Goal: Task Accomplishment & Management: Complete application form

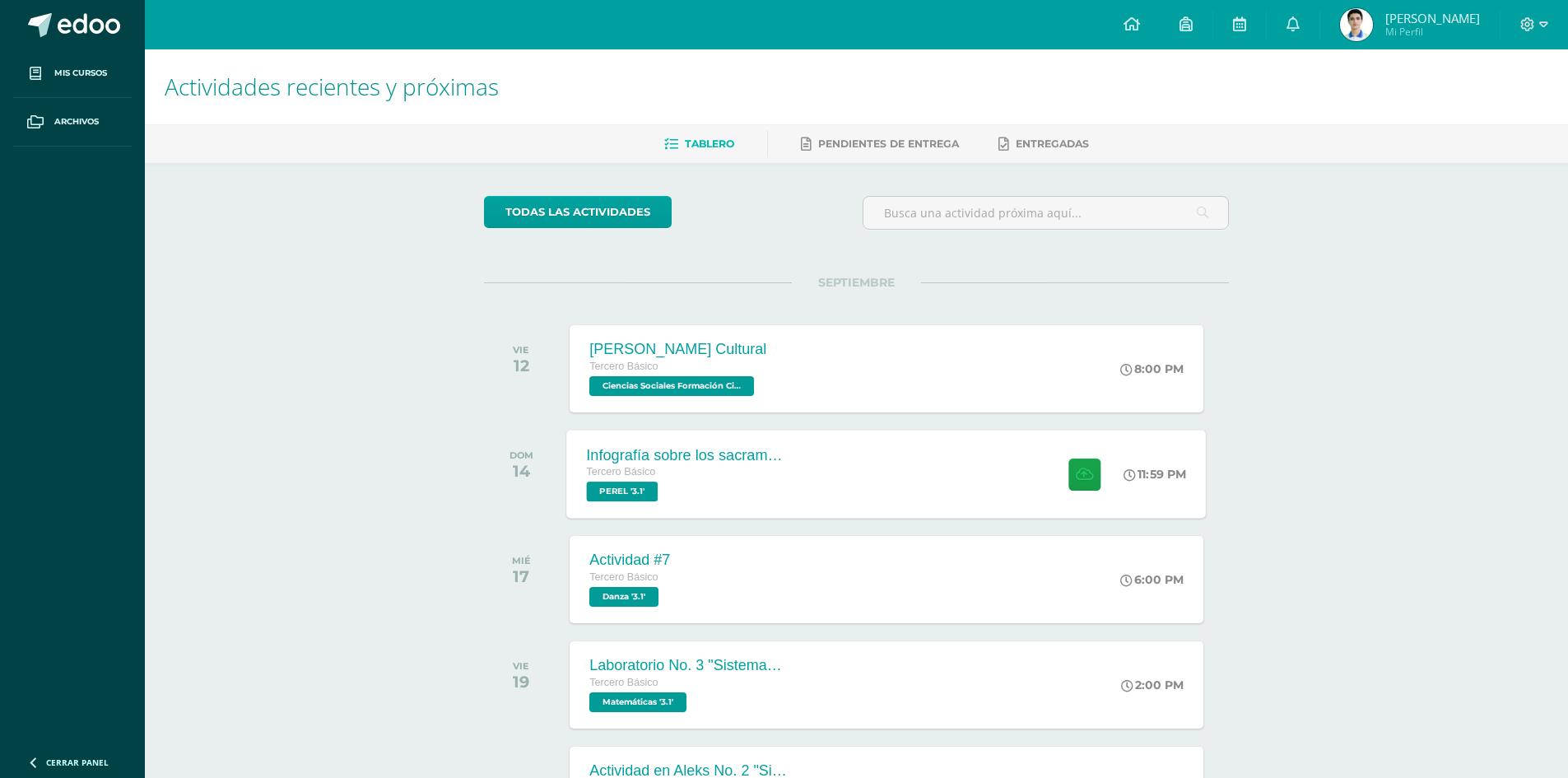
click at [644, 491] on span "PEREL '3.1'" at bounding box center [623, 491] width 71 height 20
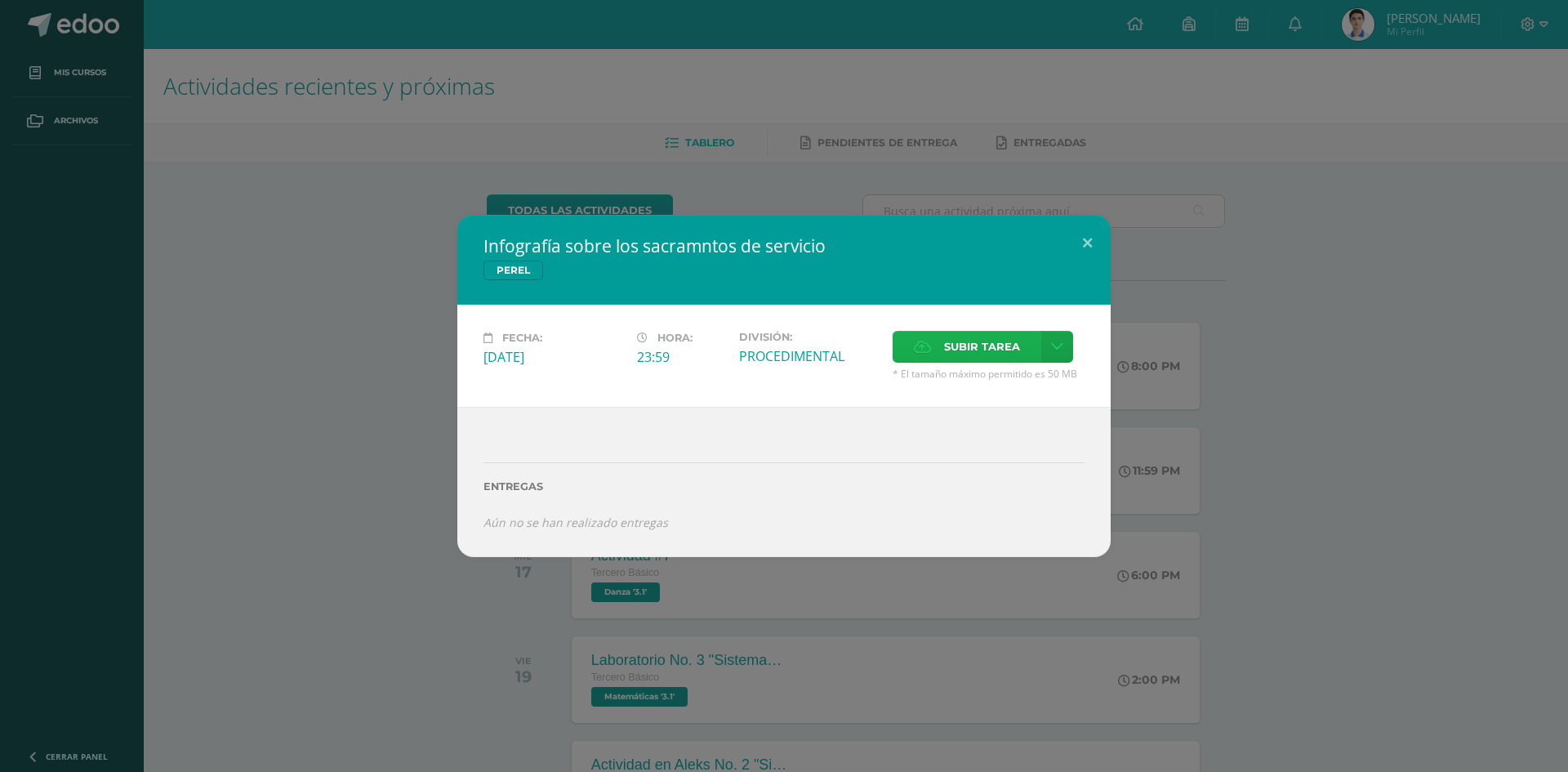
click at [929, 331] on label "Subir tarea" at bounding box center [966, 347] width 149 height 32
click at [0, 0] on input "Subir tarea" at bounding box center [0, 0] width 0 height 0
click at [1039, 352] on label "Subir tarea" at bounding box center [966, 347] width 149 height 32
click at [0, 0] on input "Subir tarea" at bounding box center [0, 0] width 0 height 0
click at [1066, 350] on link at bounding box center [1056, 347] width 32 height 32
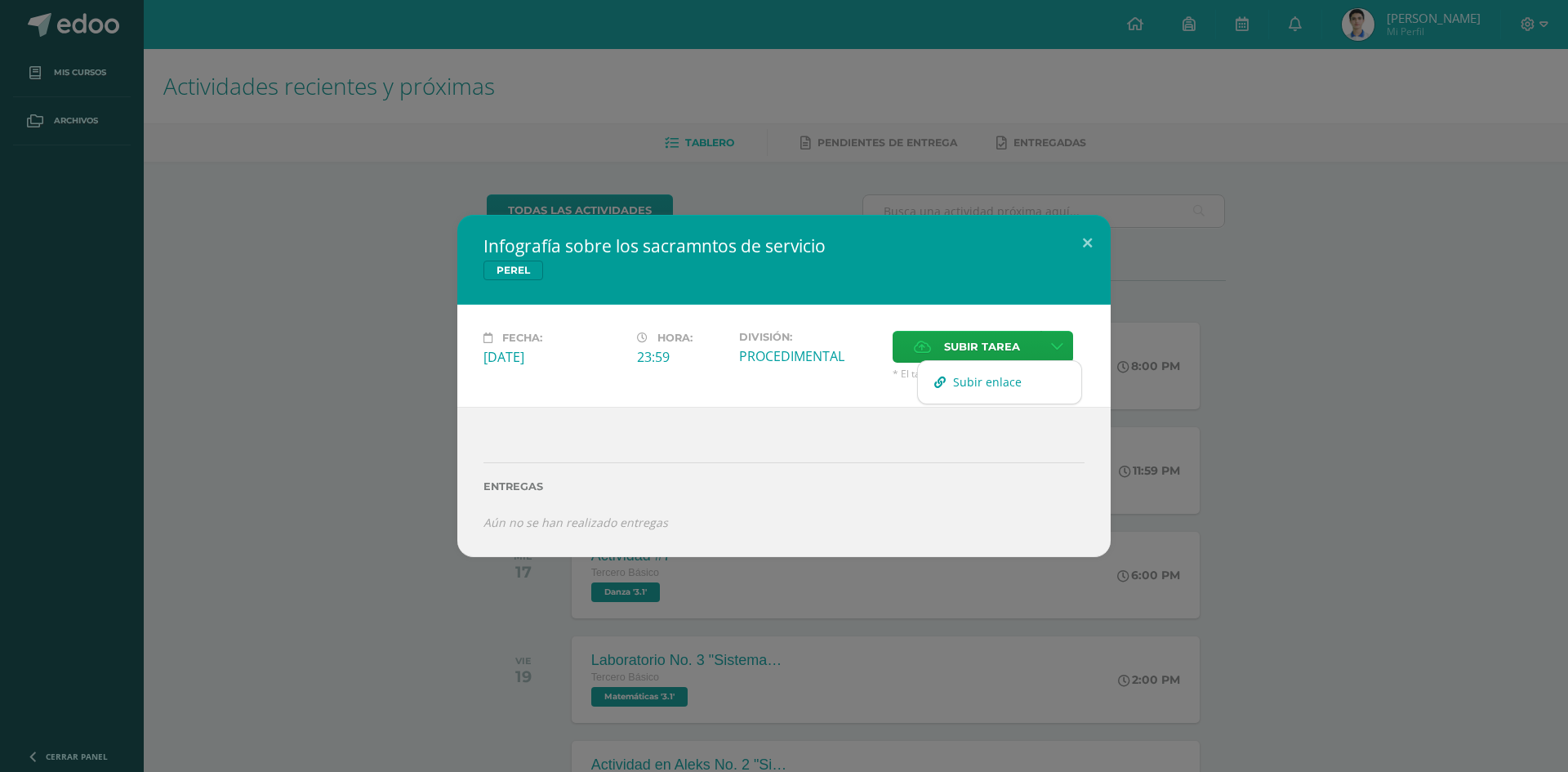
click at [1009, 383] on span "Subir enlace" at bounding box center [987, 382] width 69 height 16
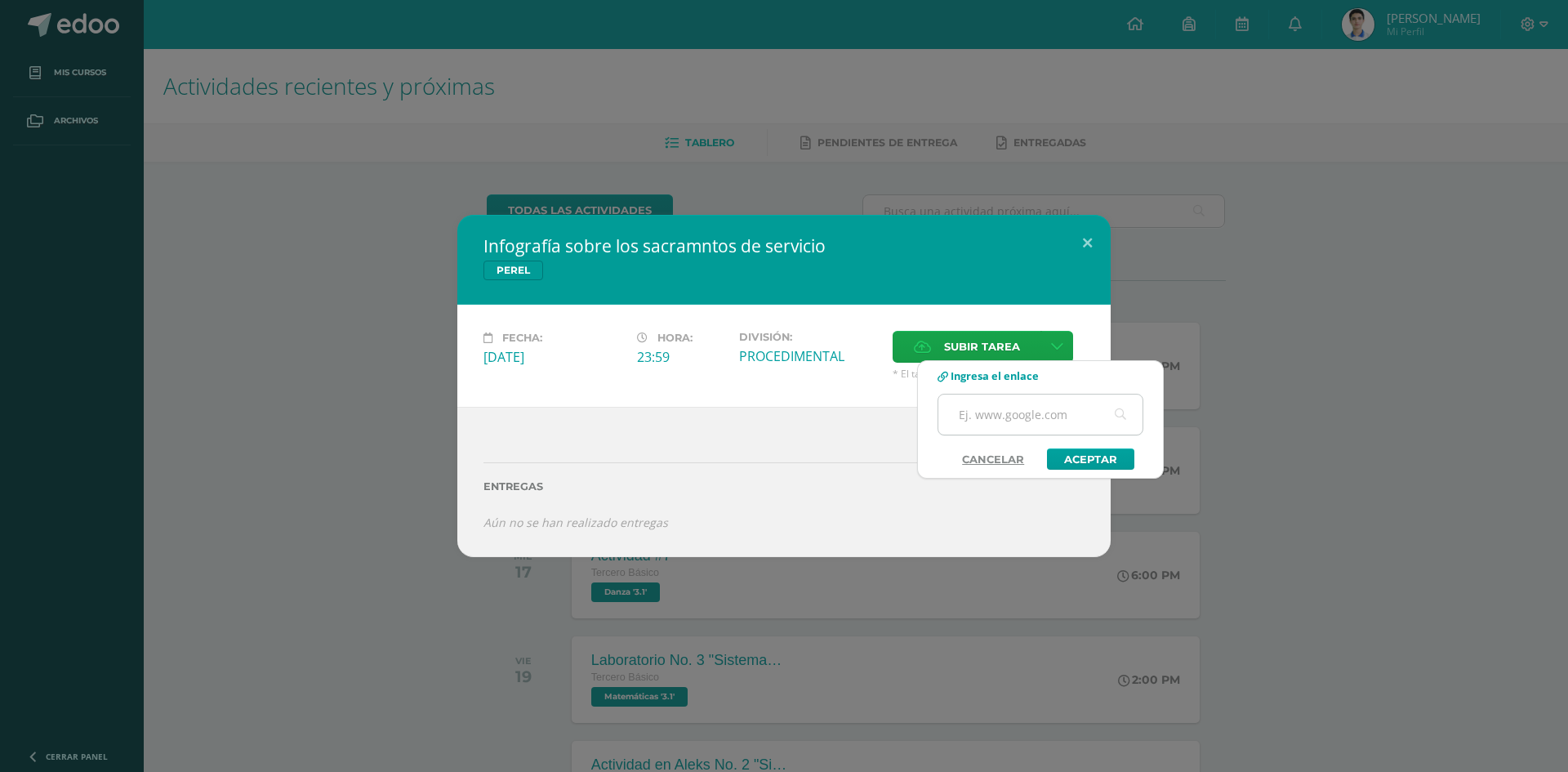
paste input "[URL][DOMAIN_NAME]"
type input "[URL][DOMAIN_NAME]"
click at [1090, 460] on link "Aceptar" at bounding box center [1090, 459] width 87 height 21
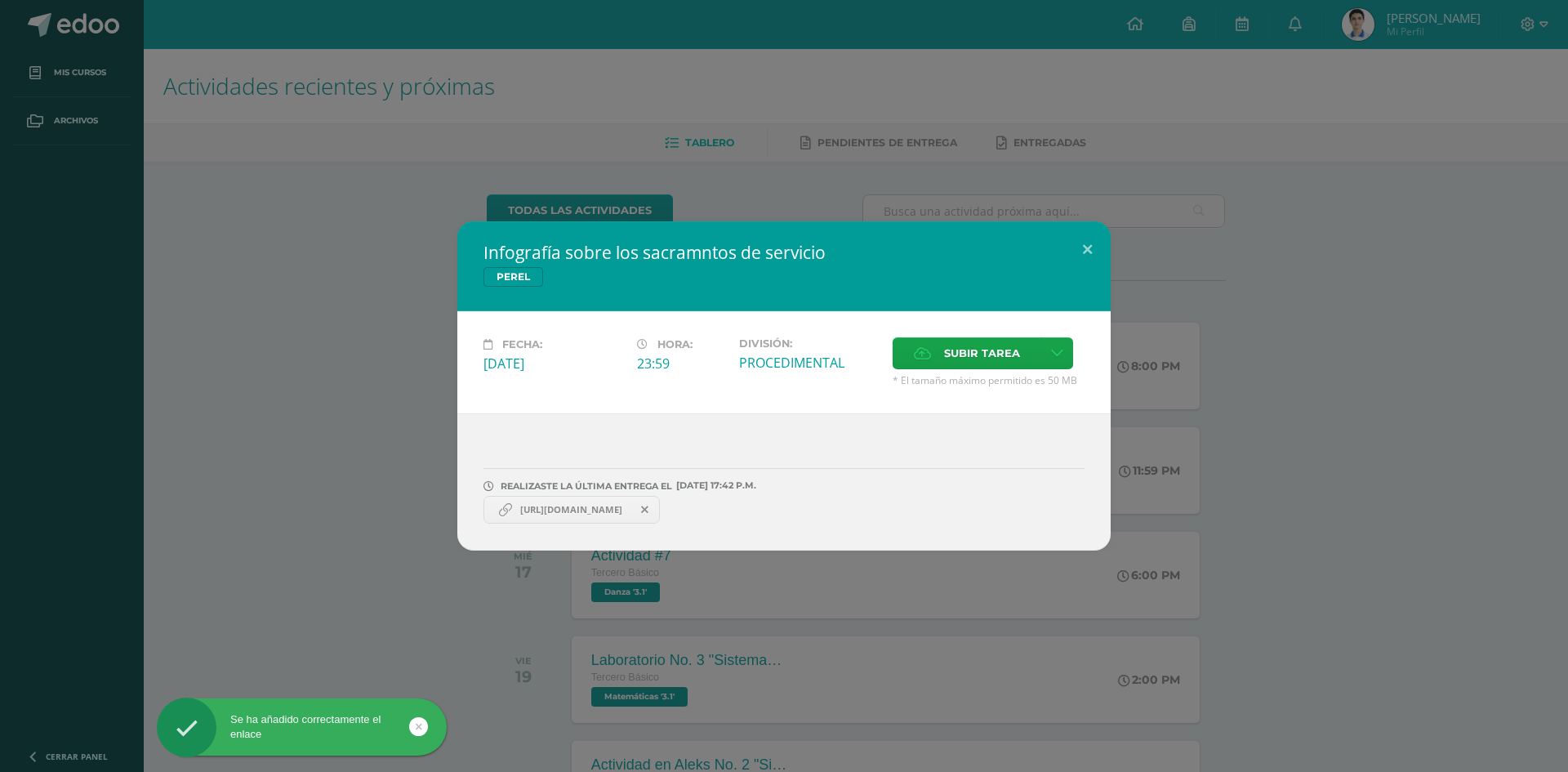
click at [557, 502] on link "[URL][DOMAIN_NAME]" at bounding box center [572, 510] width 177 height 28
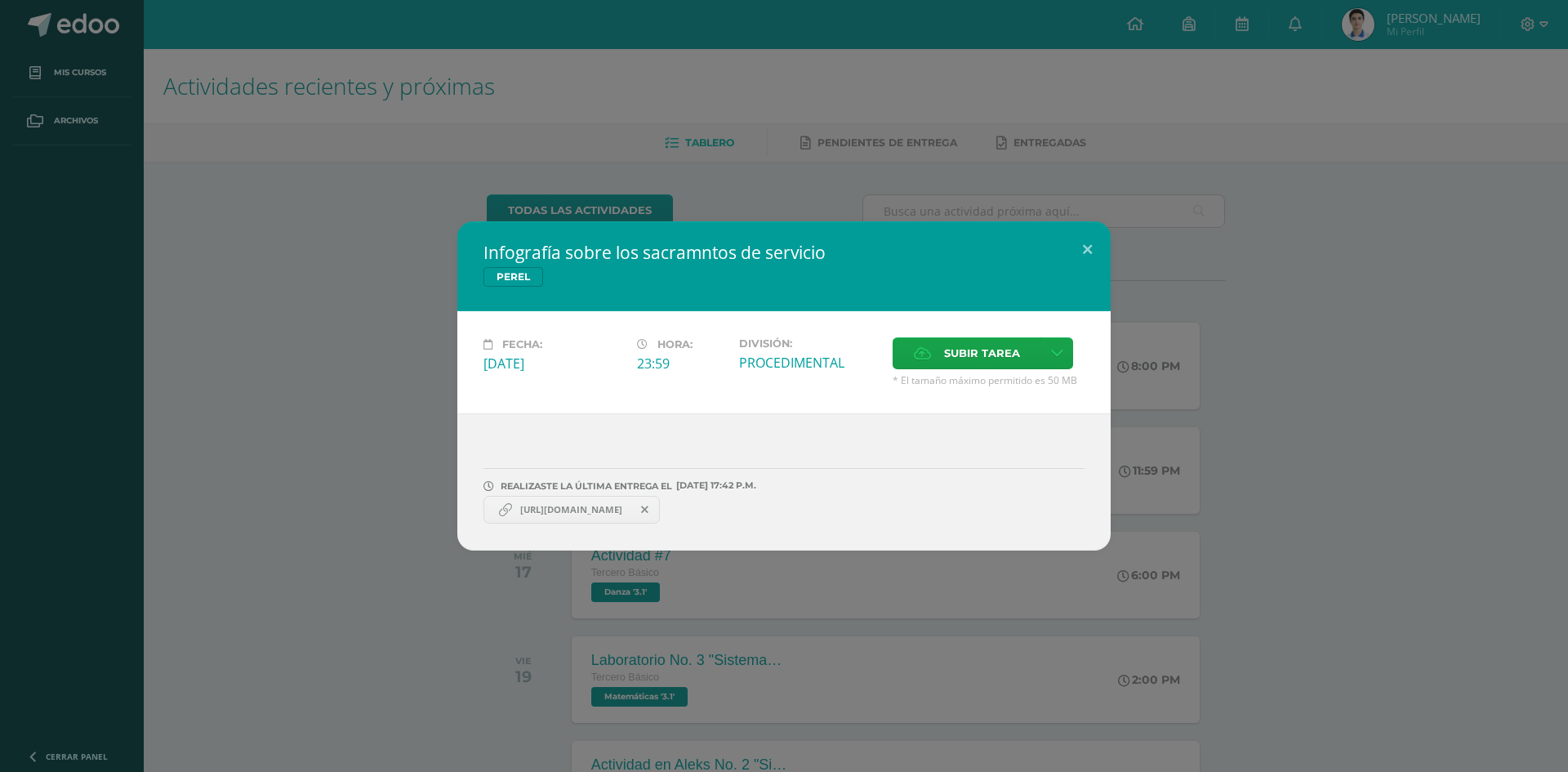
click at [599, 512] on span "[URL][DOMAIN_NAME]" at bounding box center [571, 509] width 118 height 13
click at [603, 511] on span "[URL][DOMAIN_NAME]" at bounding box center [571, 509] width 118 height 13
click at [603, 510] on span "[URL][DOMAIN_NAME]" at bounding box center [571, 509] width 118 height 13
copy link "[URL][DOMAIN_NAME]"
